Goal: Use online tool/utility: Utilize a website feature to perform a specific function

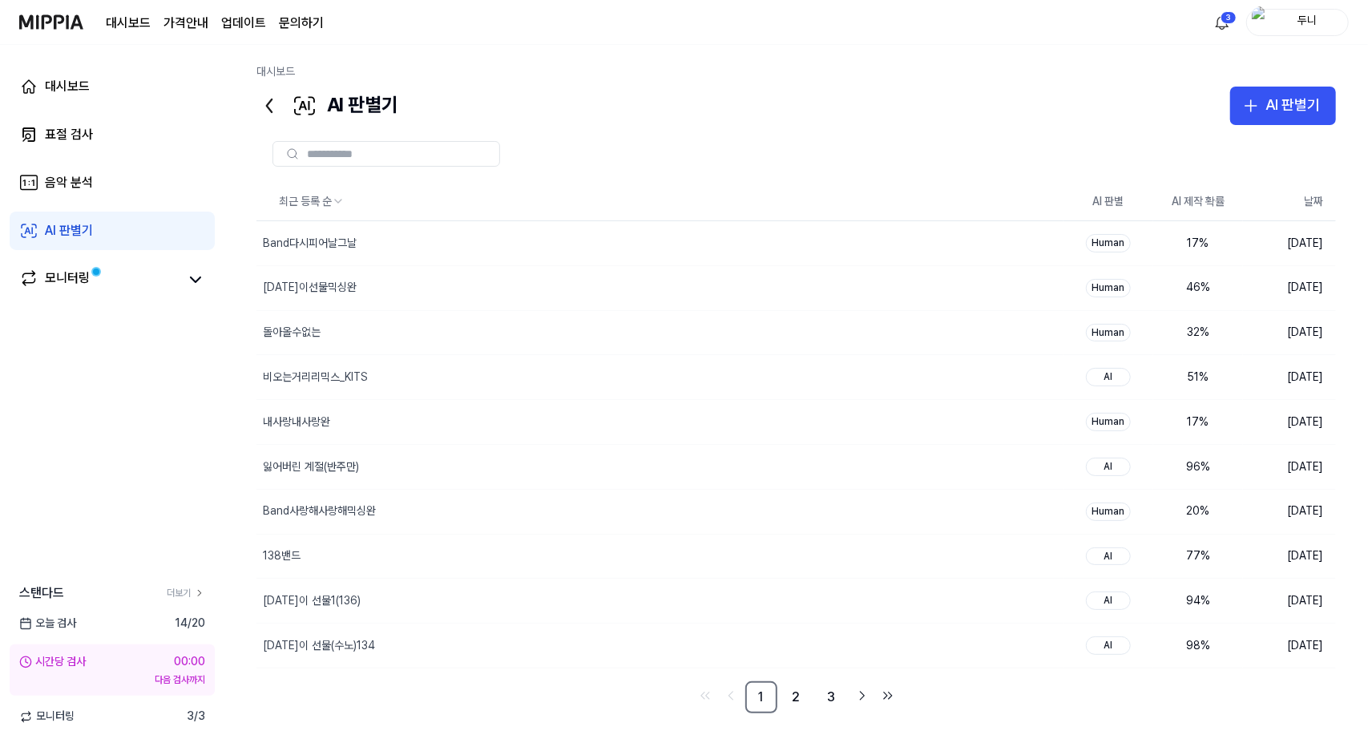
click at [659, 50] on div "대시보드 AI 판별기 AI 판별기 표절 검사 음악 분석 AI 판별기 최근 등록 순 AI 판별 AI 제작 확률 날짜 Band다시피어날그날 삭제 …" at bounding box center [795, 396] width 1143 height 702
click at [67, 129] on div "표절 검사" at bounding box center [69, 134] width 48 height 19
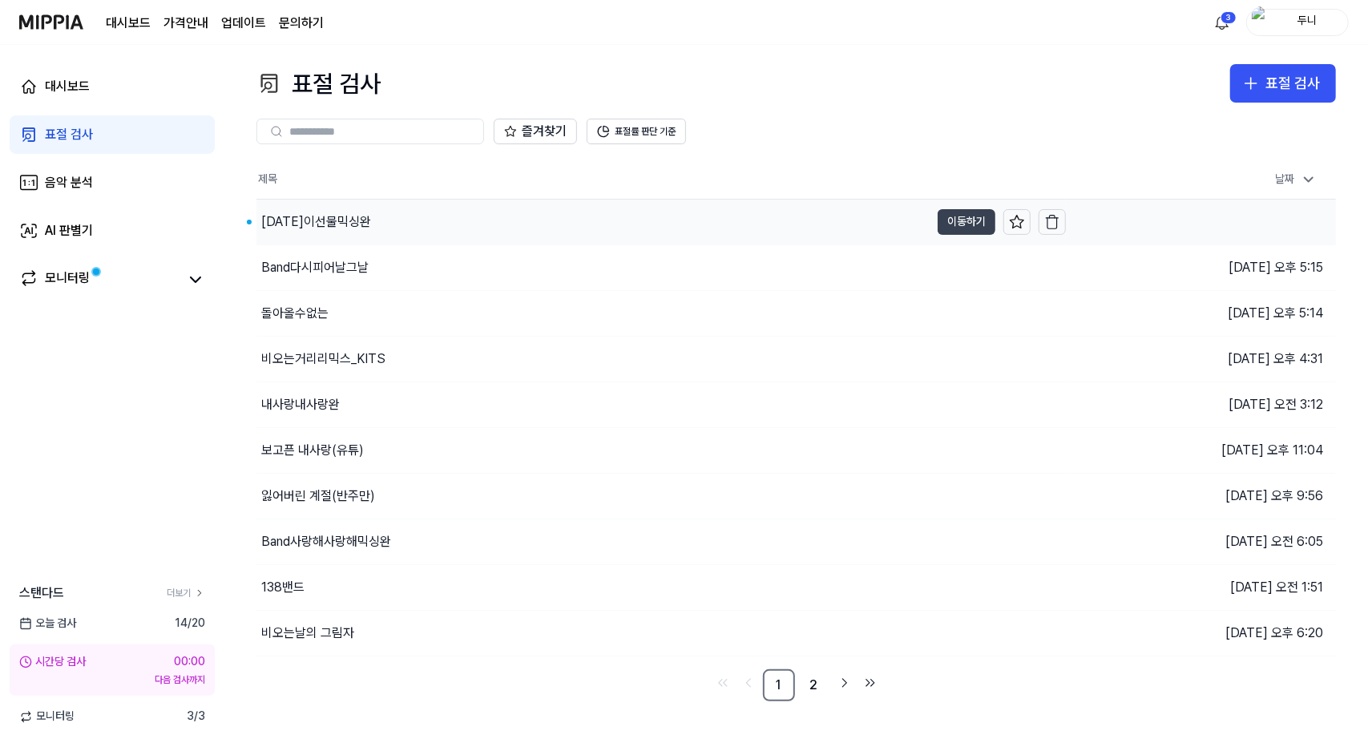
click at [969, 220] on button "이동하기" at bounding box center [967, 222] width 58 height 26
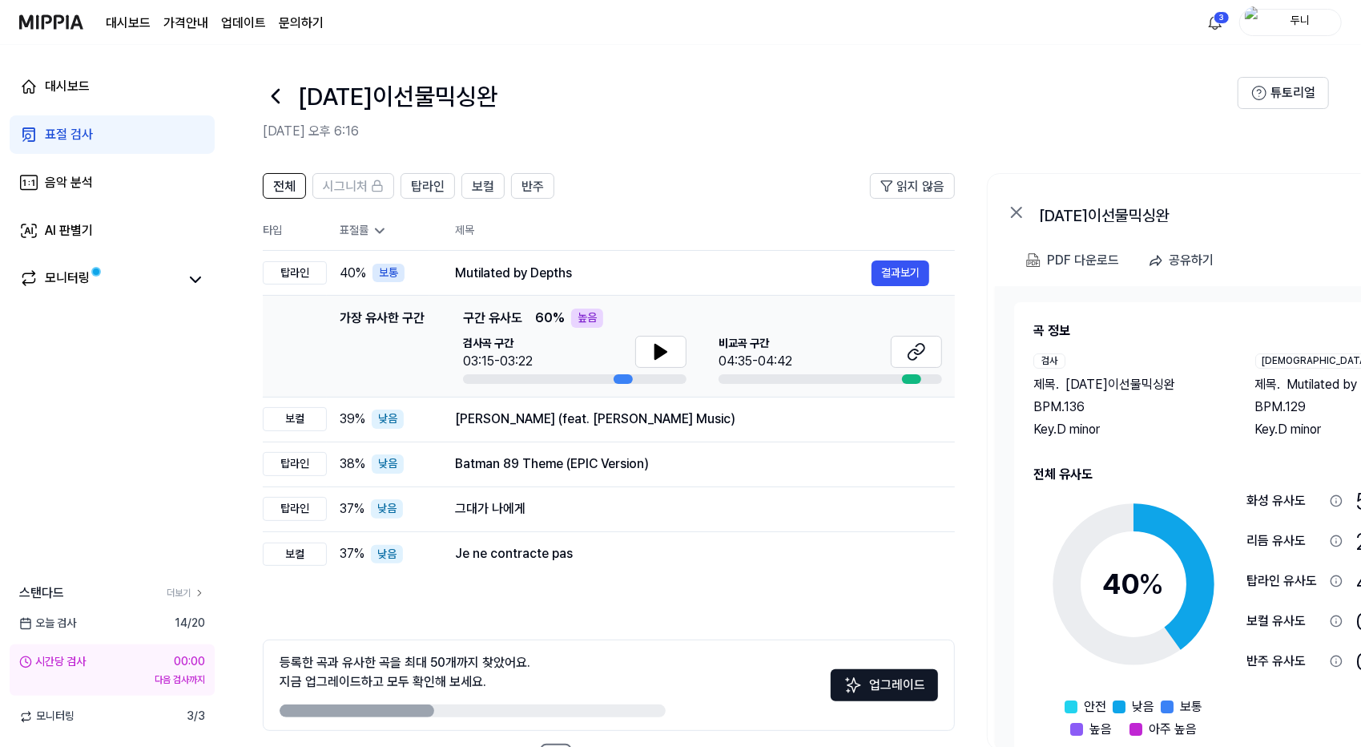
click at [49, 129] on div "표절 검사" at bounding box center [69, 134] width 48 height 19
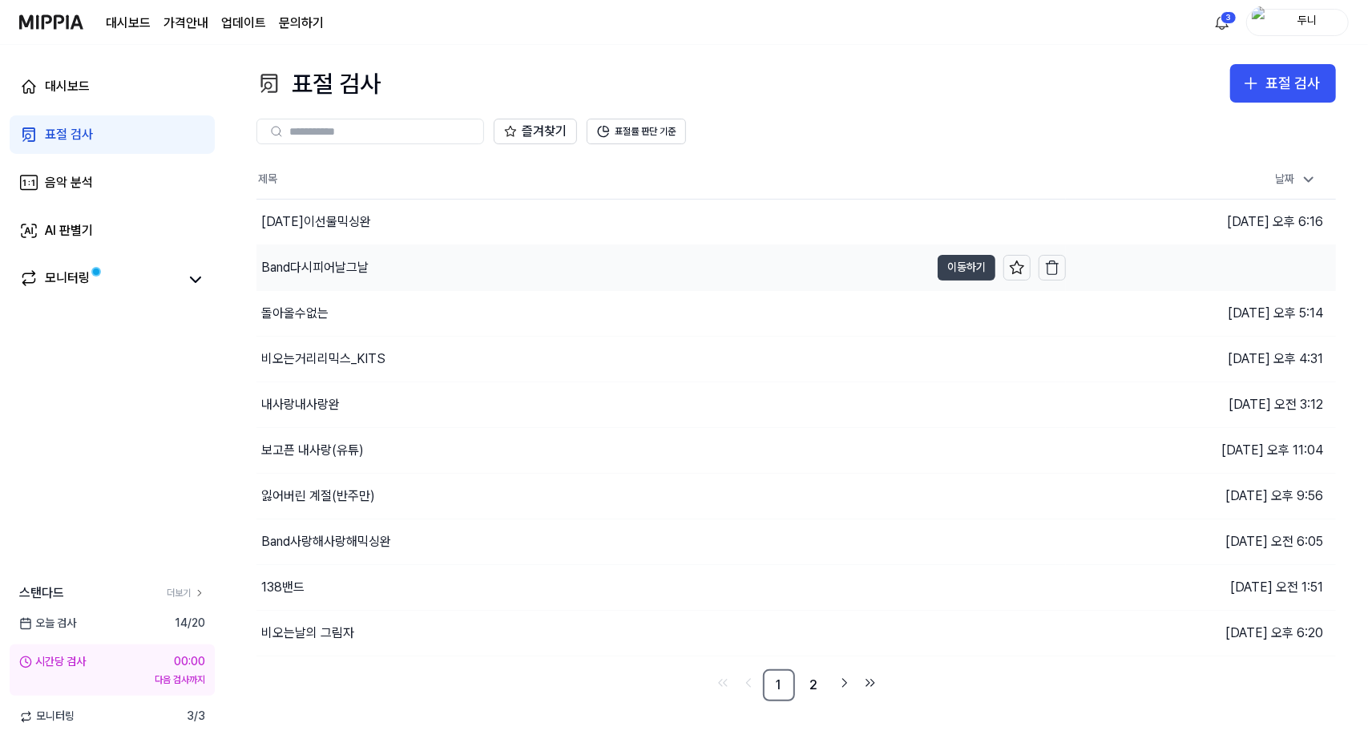
click at [966, 264] on button "이동하기" at bounding box center [967, 268] width 58 height 26
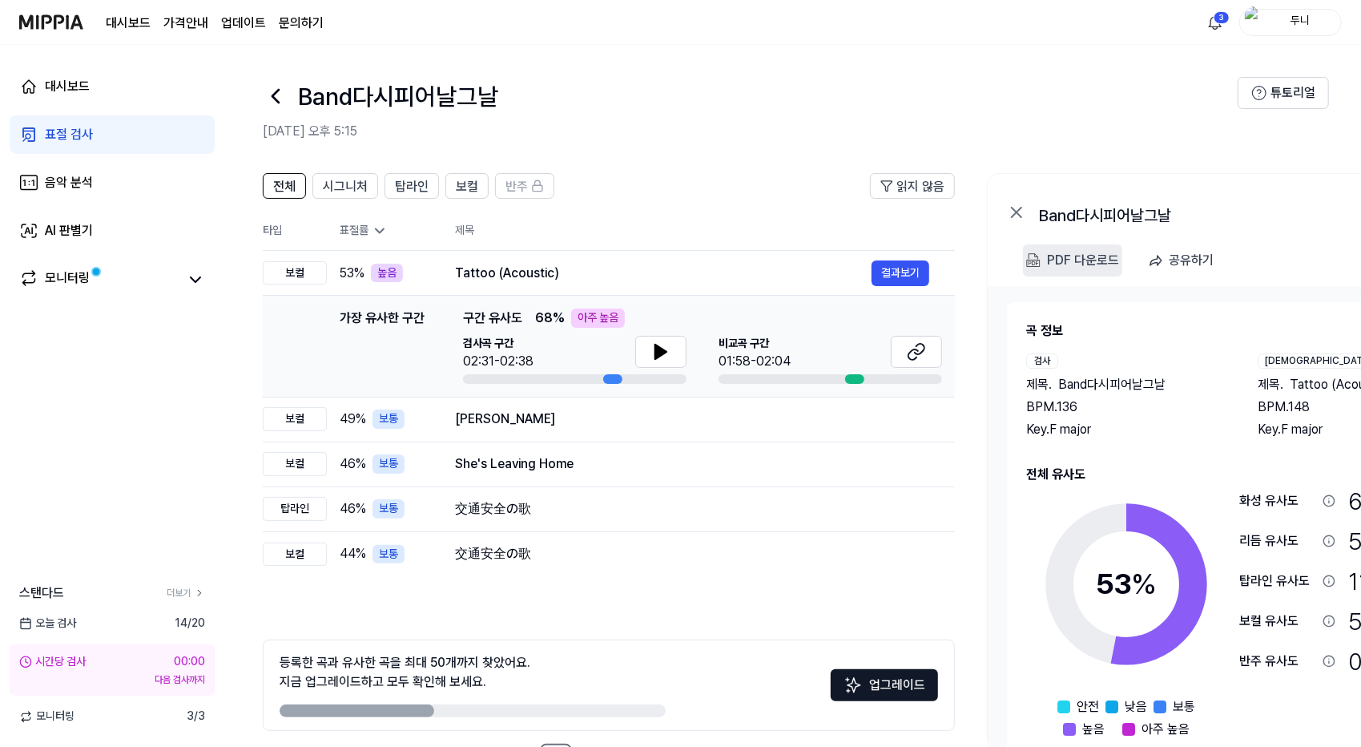
click at [1087, 262] on div "PDF 다운로드" at bounding box center [1083, 260] width 72 height 21
click at [55, 140] on div "표절 검사" at bounding box center [69, 134] width 48 height 19
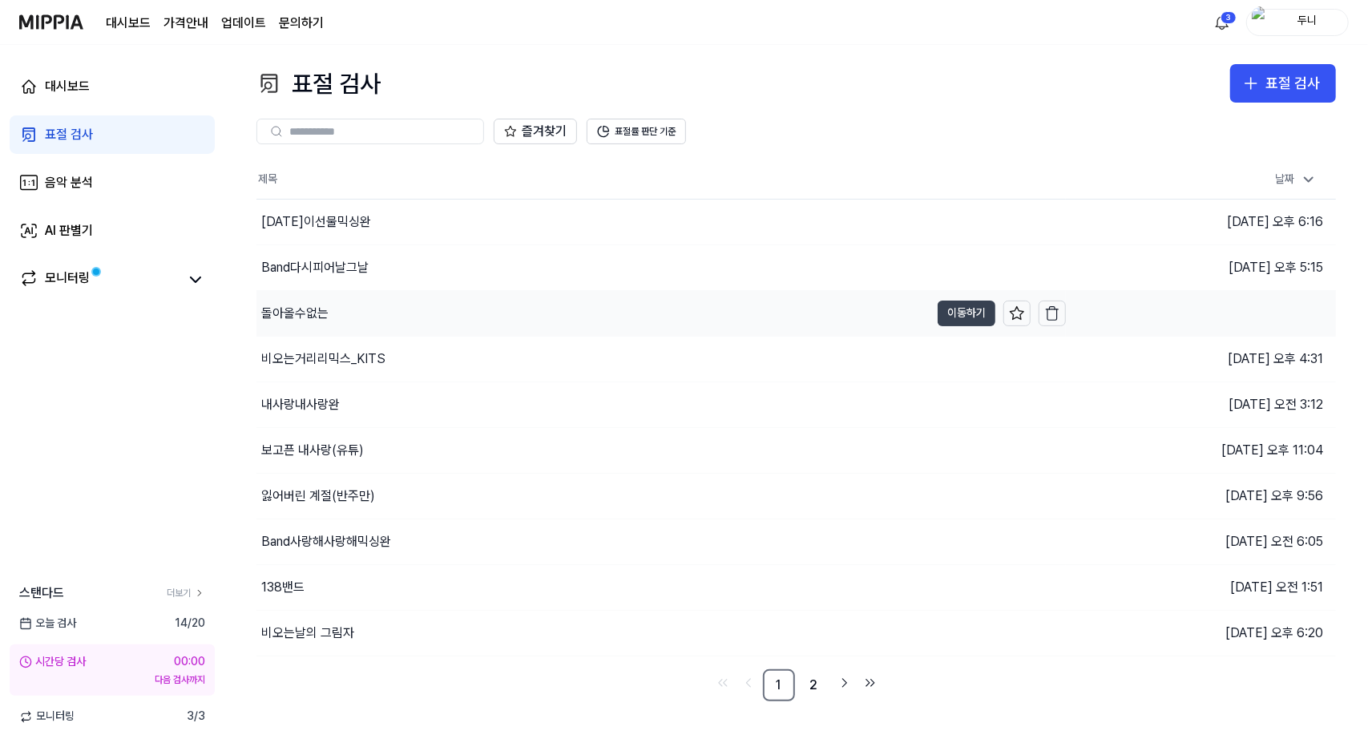
click at [964, 311] on button "이동하기" at bounding box center [967, 313] width 58 height 26
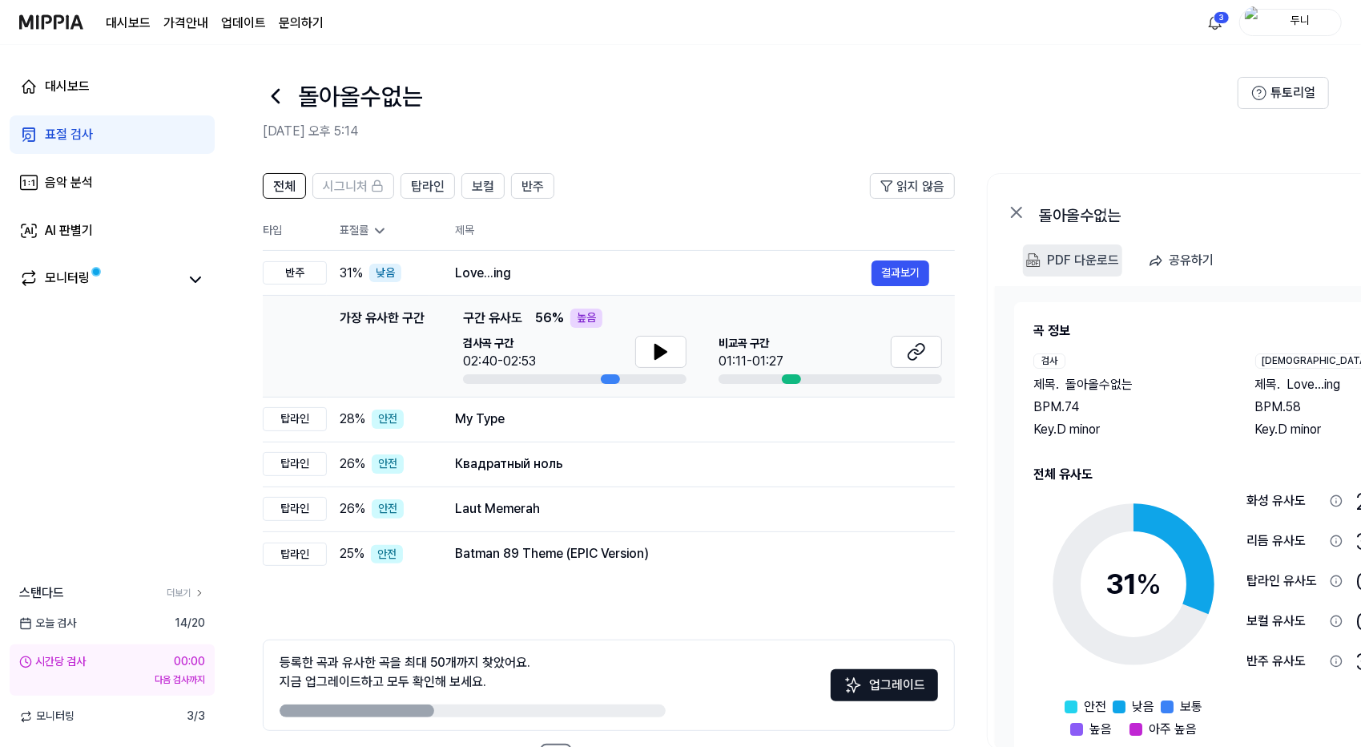
click at [1079, 258] on div "PDF 다운로드" at bounding box center [1083, 260] width 72 height 21
